Goal: Task Accomplishment & Management: Use online tool/utility

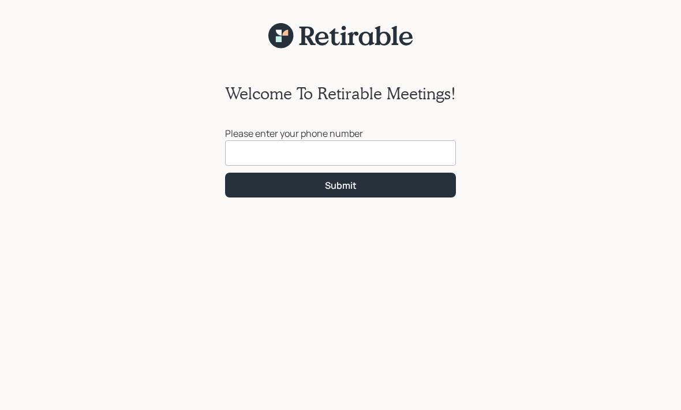
click at [425, 154] on input at bounding box center [340, 152] width 231 height 25
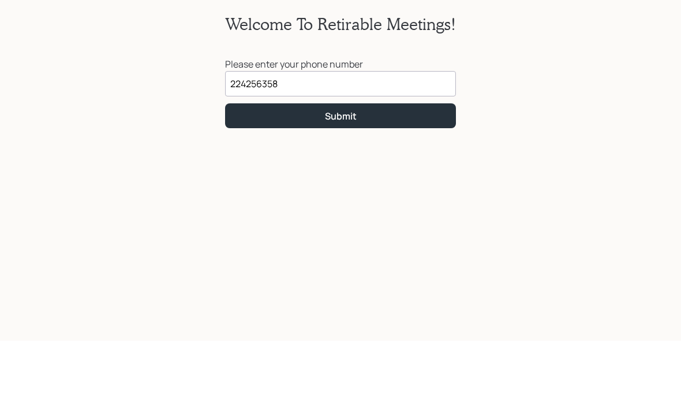
type input "[PHONE_NUMBER]"
click at [363, 173] on button "Submit" at bounding box center [340, 185] width 231 height 25
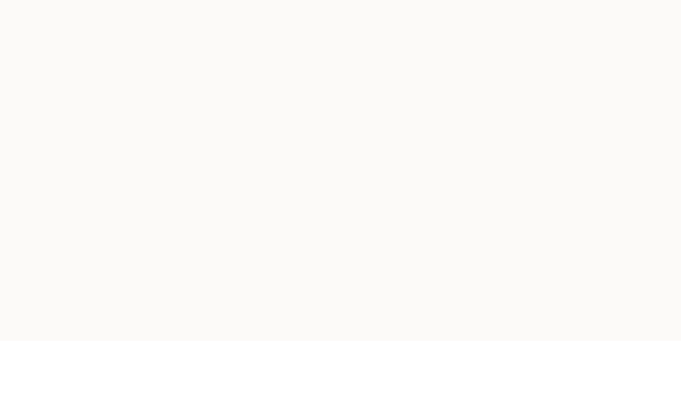
scroll to position [53, 0]
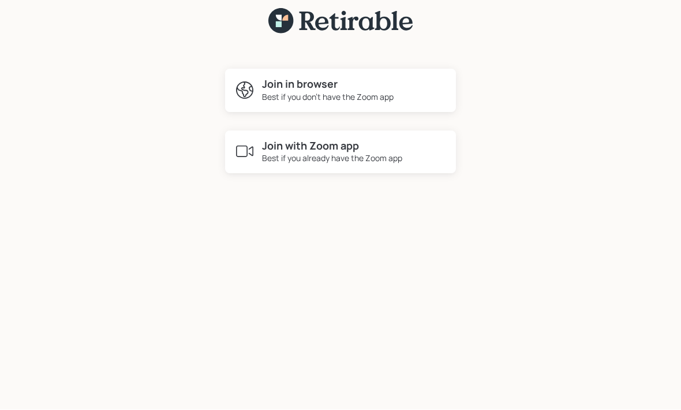
click at [348, 140] on h4 "Join with Zoom app" at bounding box center [332, 146] width 140 height 13
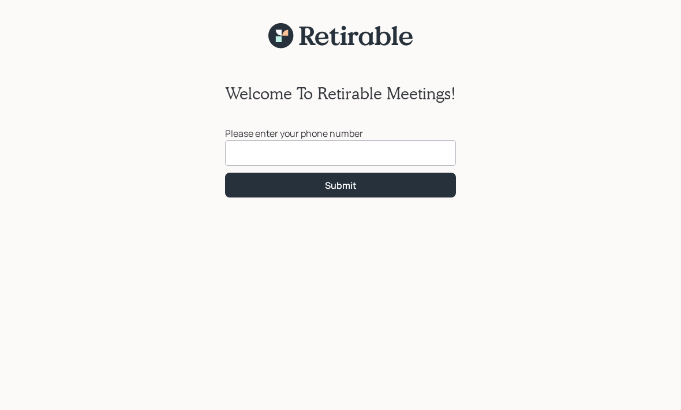
click at [343, 161] on input at bounding box center [340, 152] width 231 height 25
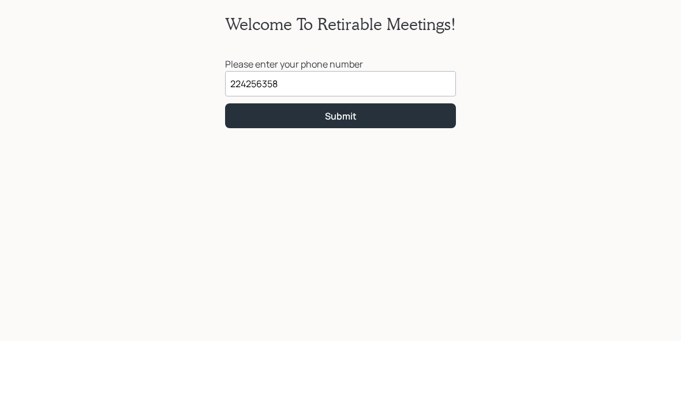
type input "[PHONE_NUMBER]"
click at [345, 179] on div "Submit" at bounding box center [341, 185] width 32 height 13
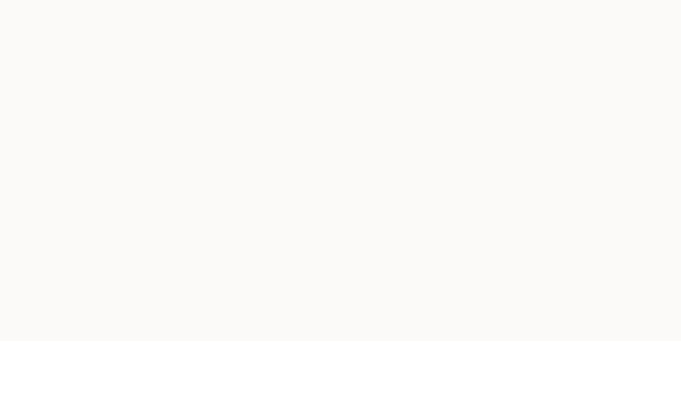
scroll to position [53, 0]
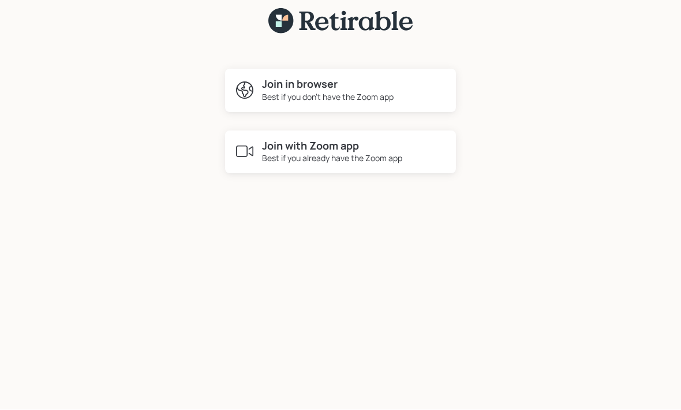
click at [360, 152] on div "Best if you already have the Zoom app" at bounding box center [332, 158] width 140 height 12
